Goal: Task Accomplishment & Management: Manage account settings

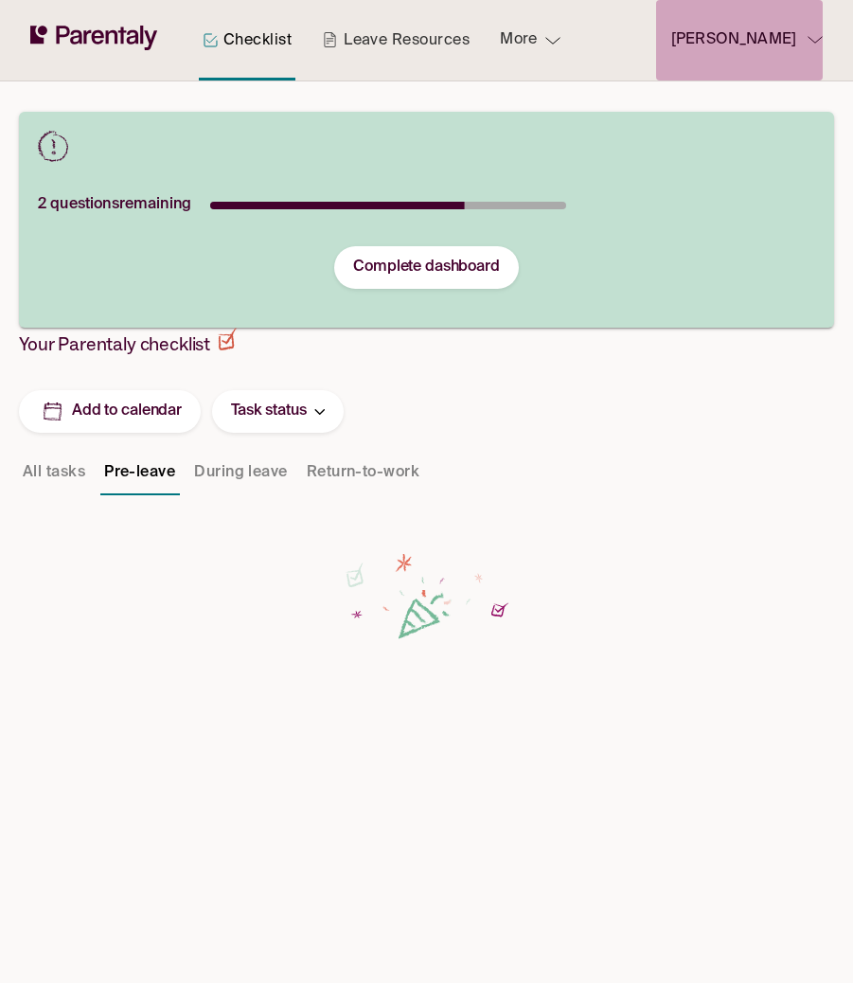
click at [756, 45] on p "[PERSON_NAME]" at bounding box center [733, 40] width 125 height 26
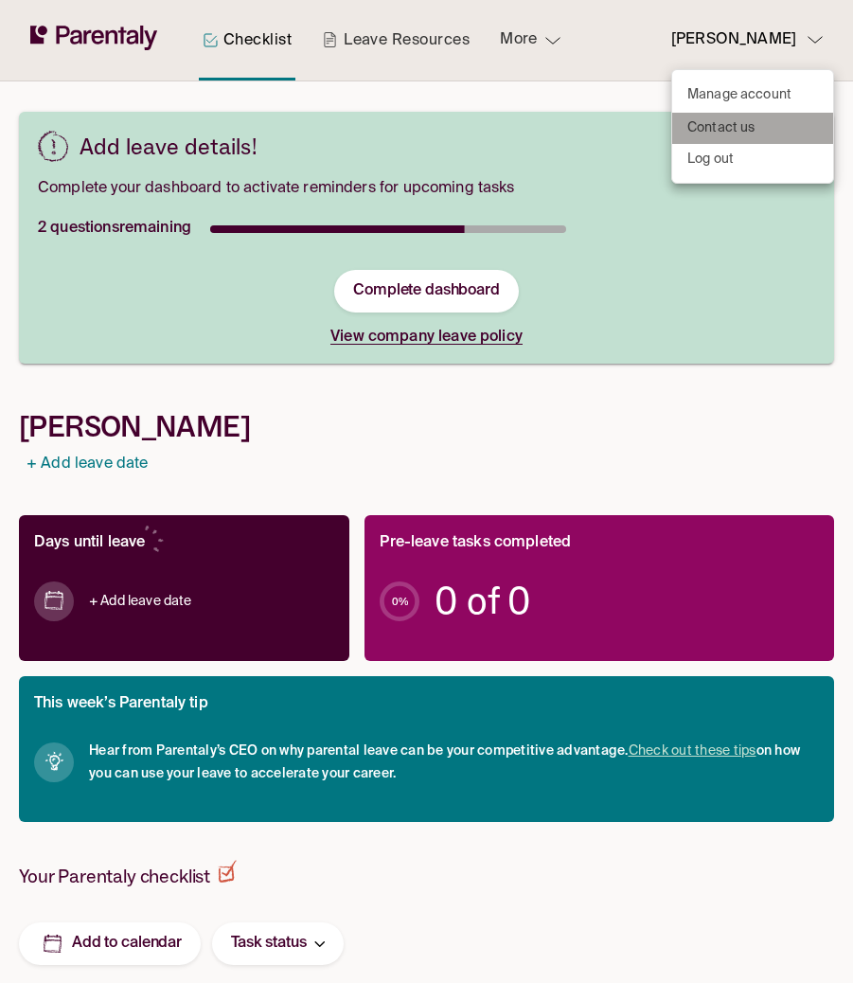
click at [748, 131] on p "Contact us" at bounding box center [721, 128] width 68 height 20
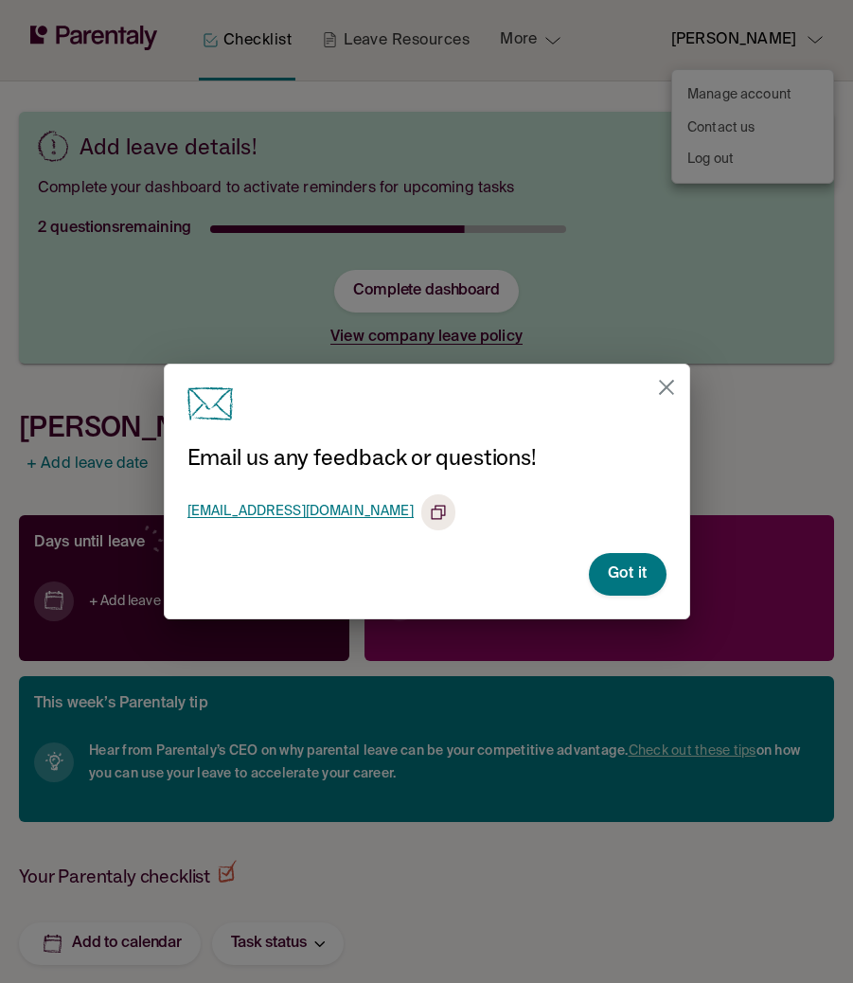
click at [668, 385] on icon "close" at bounding box center [666, 387] width 15 height 15
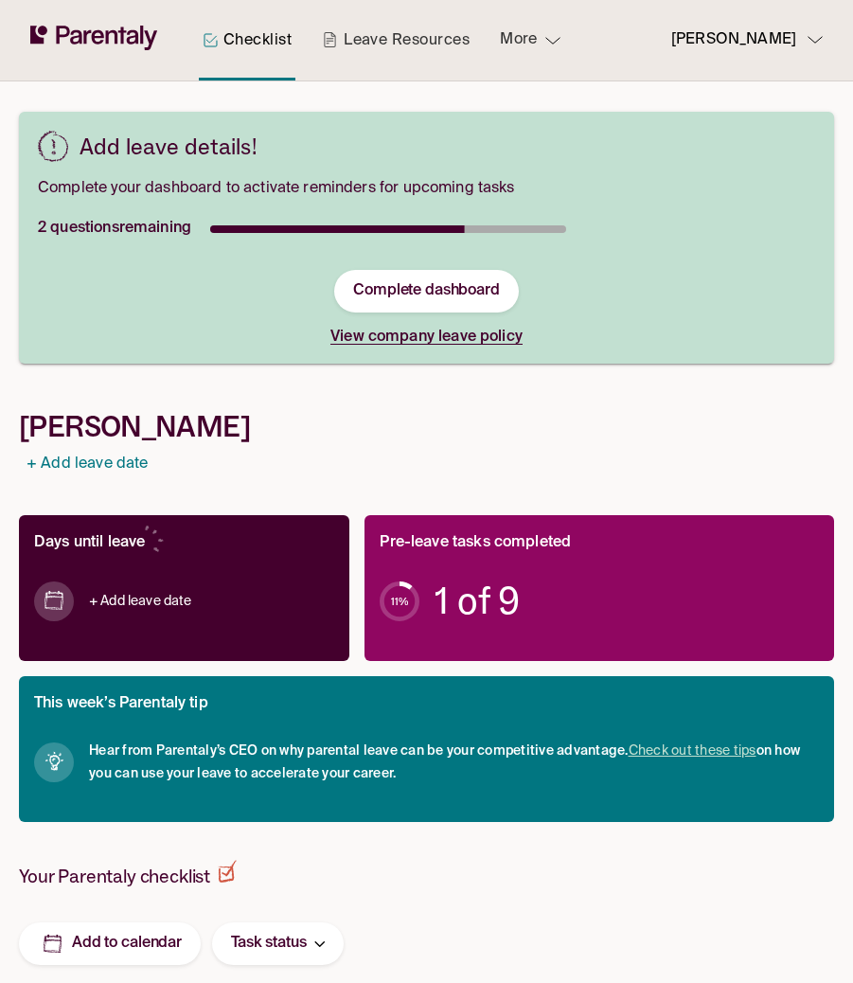
click at [797, 24] on button "[PERSON_NAME]" at bounding box center [739, 40] width 167 height 80
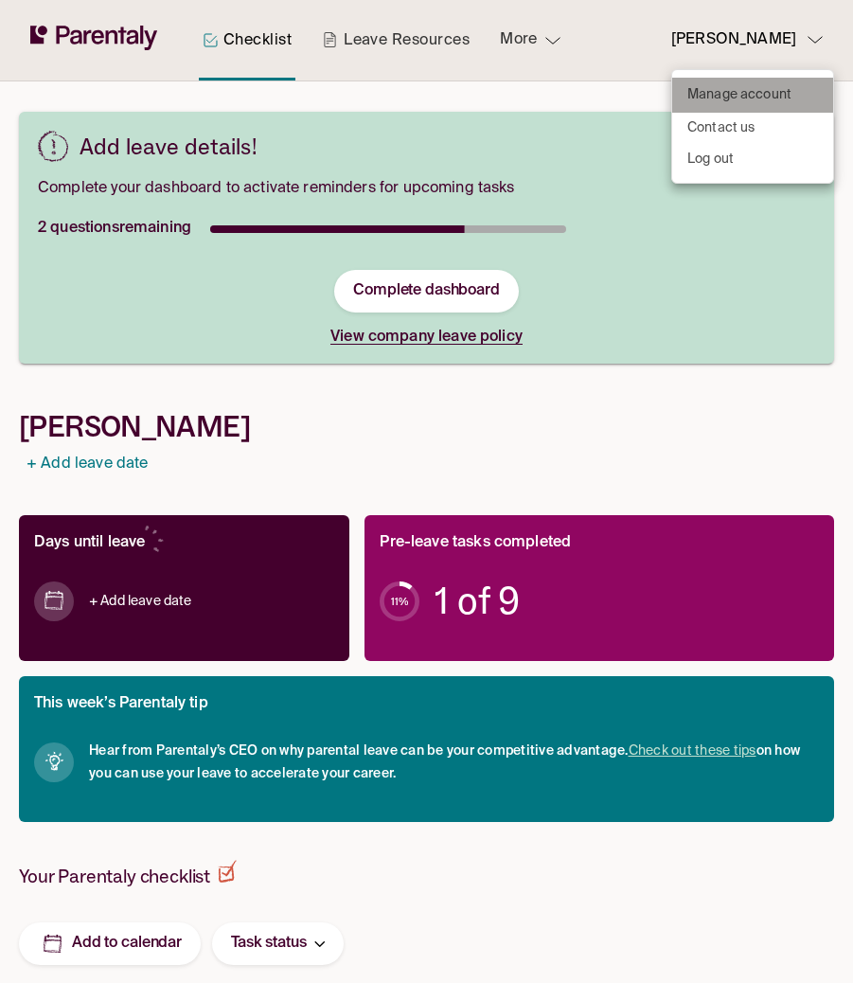
click at [754, 85] on p "Manage account" at bounding box center [739, 95] width 104 height 20
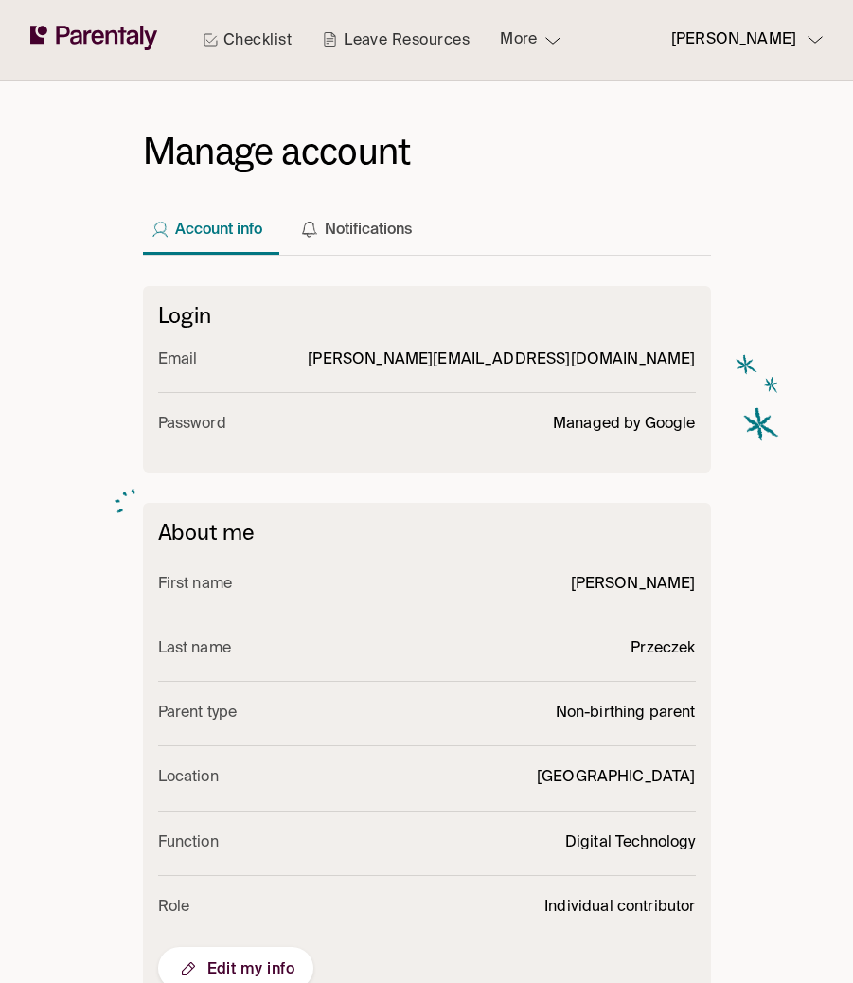
click at [808, 35] on div "[PERSON_NAME]" at bounding box center [746, 40] width 151 height 26
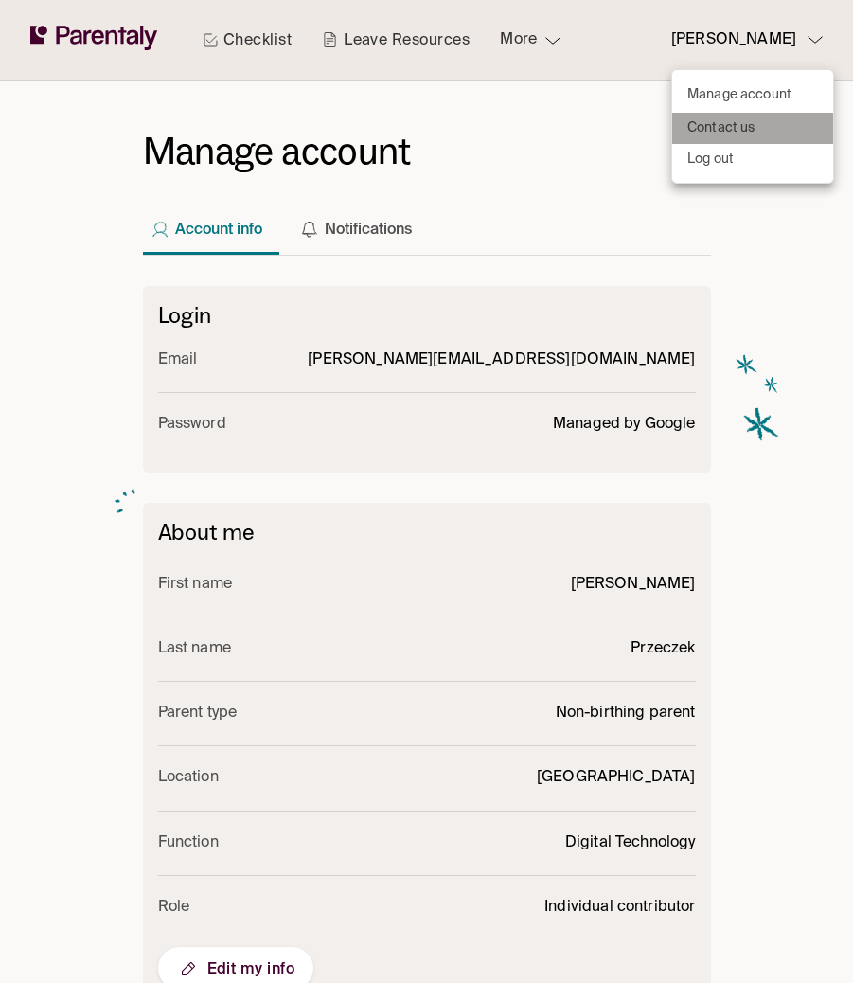
click at [739, 128] on p "Contact us" at bounding box center [721, 128] width 68 height 20
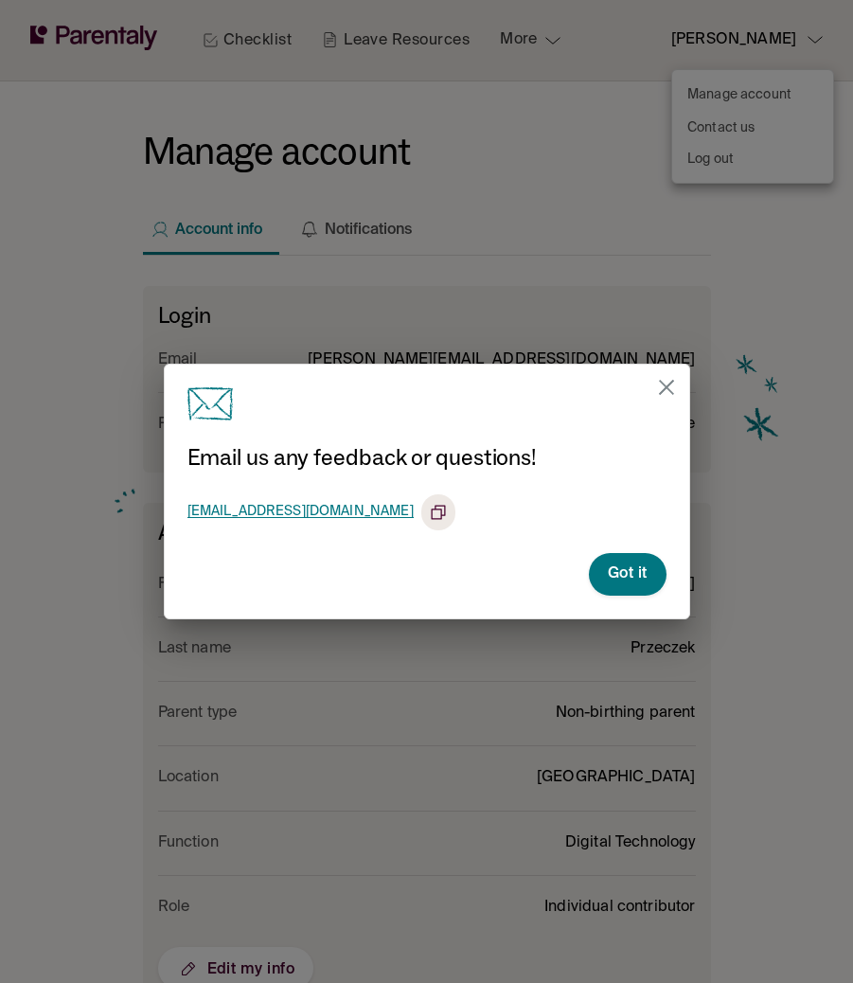
click at [665, 389] on icon "close" at bounding box center [666, 387] width 15 height 15
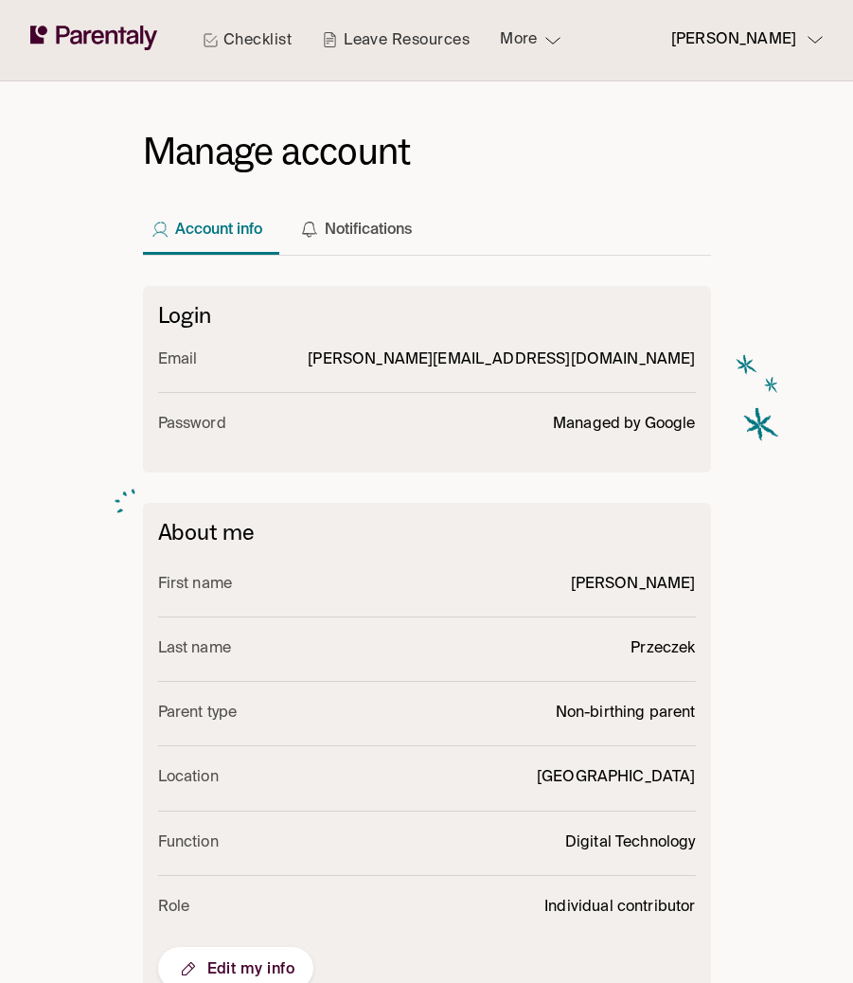
scroll to position [448, 0]
